Goal: Information Seeking & Learning: Learn about a topic

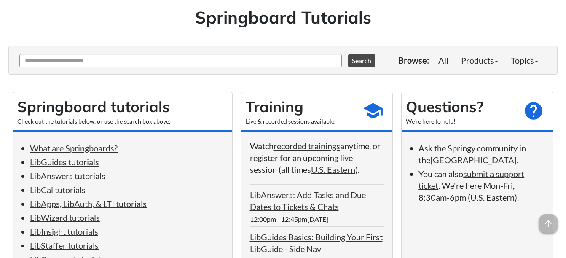
scroll to position [106, 0]
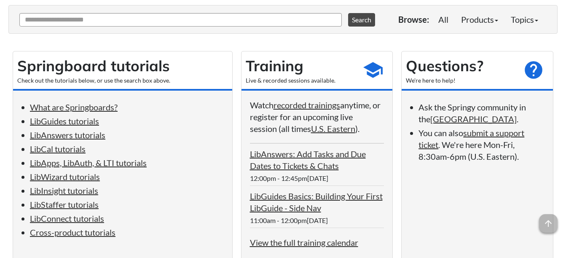
click at [347, 53] on div "Training Live & recorded sessions available. school" at bounding box center [316, 70] width 151 height 39
click at [292, 244] on link "View the full training calendar" at bounding box center [304, 242] width 108 height 10
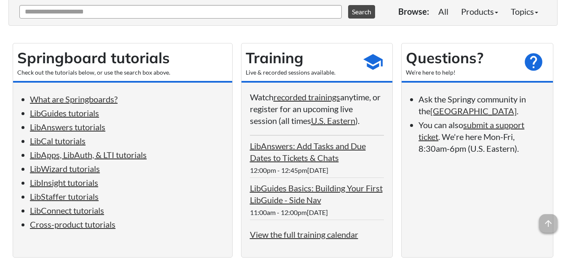
scroll to position [130, 0]
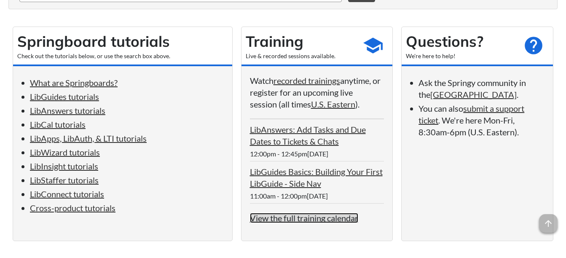
click at [270, 219] on link "View the full training calendar" at bounding box center [304, 218] width 108 height 10
